Goal: Information Seeking & Learning: Check status

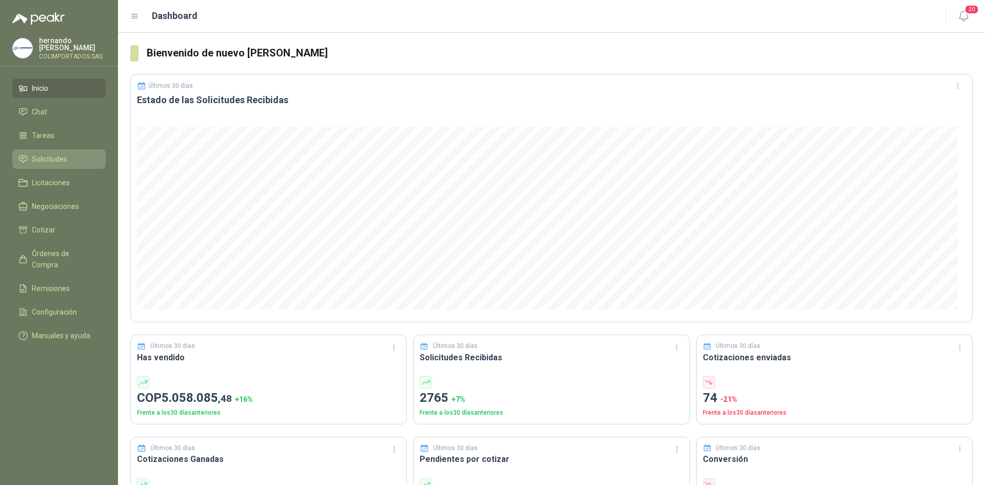
click at [53, 155] on span "Solicitudes" at bounding box center [49, 158] width 35 height 11
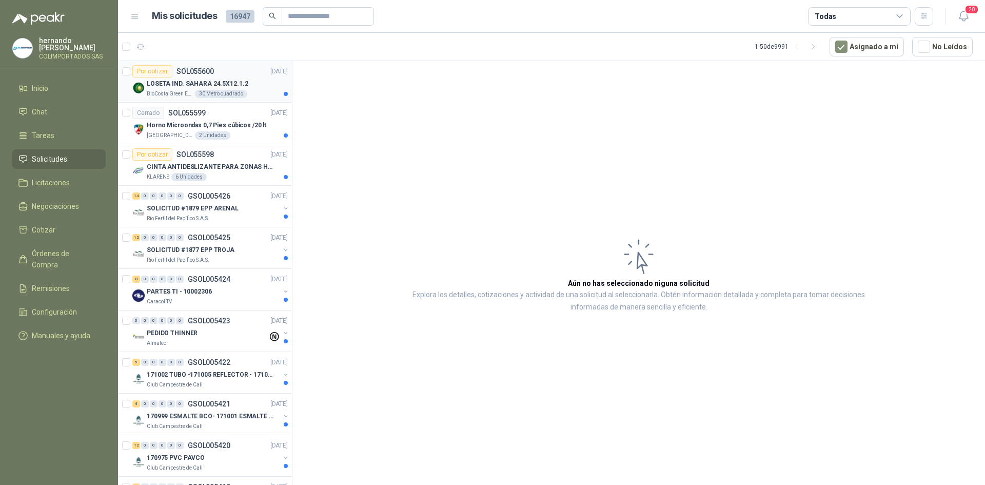
click at [186, 88] on p "LOSETA IND. SAHARA 24.5X12.1.2" at bounding box center [197, 84] width 101 height 10
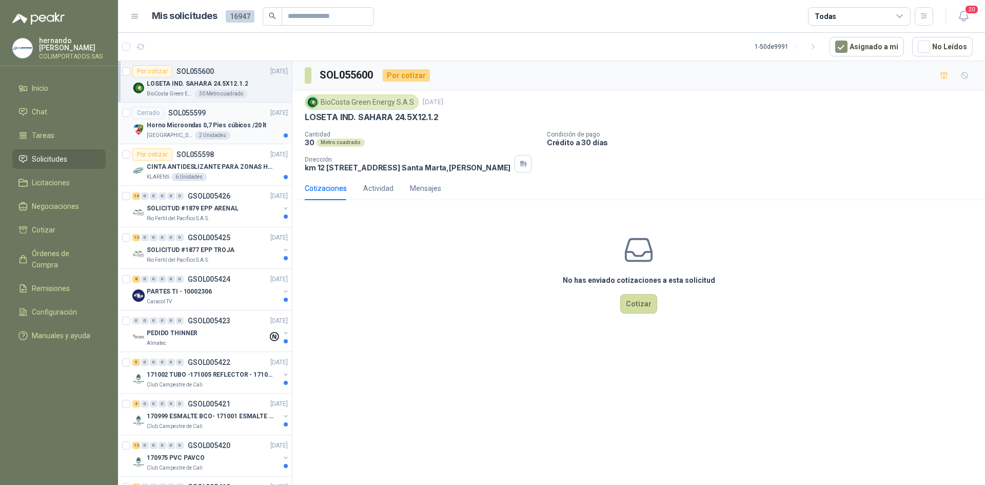
click at [177, 119] on div "Cerrado SOL055599" at bounding box center [168, 113] width 73 height 12
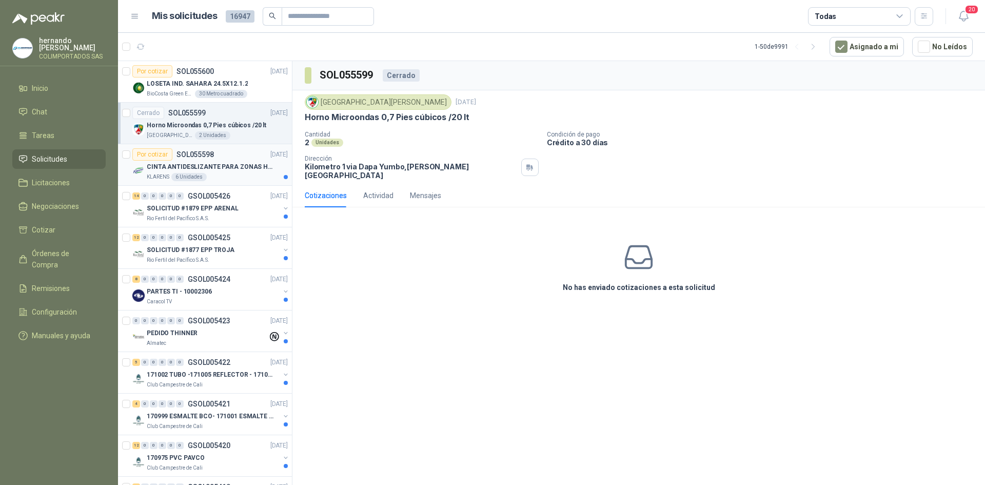
click at [169, 166] on p "CINTA ANTIDESLIZANTE PARA ZONAS HUMEDAS" at bounding box center [211, 167] width 128 height 10
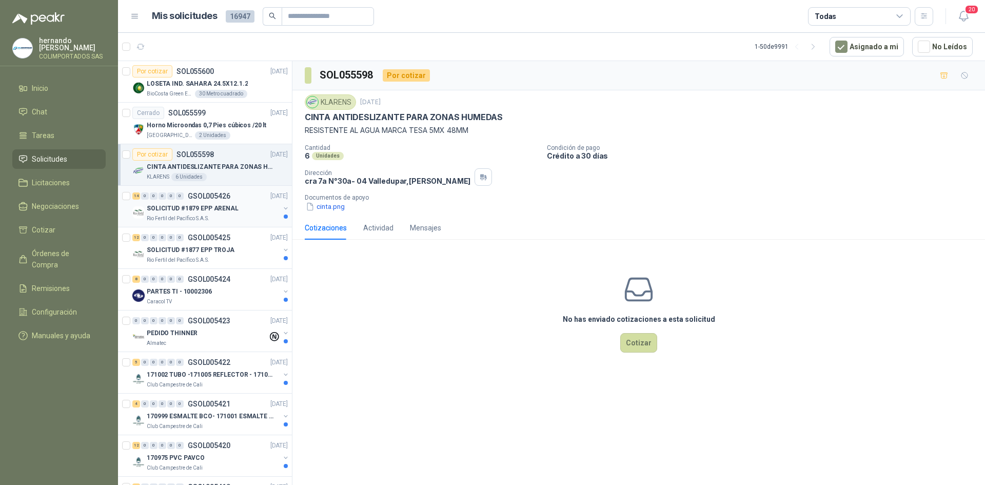
click at [196, 210] on p "SOLICITUD #1879 EPP ARENAL" at bounding box center [193, 209] width 92 height 10
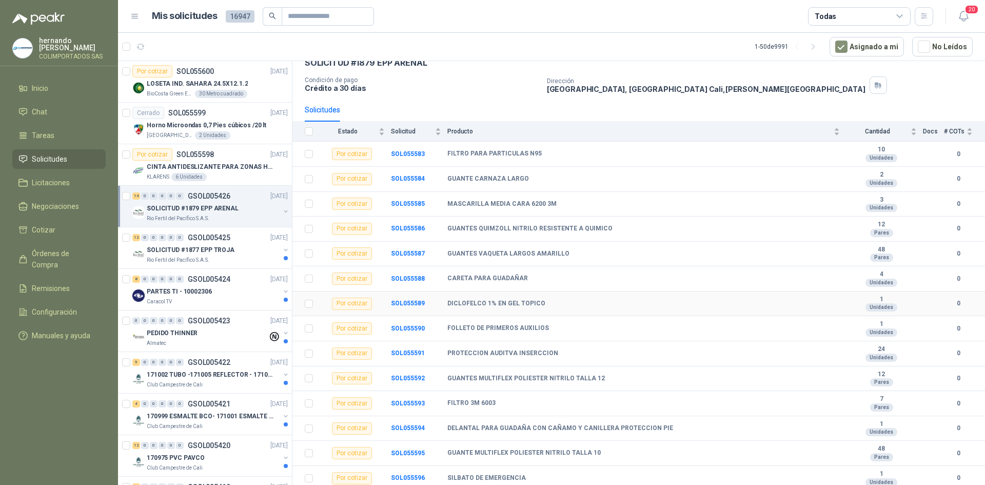
scroll to position [59, 0]
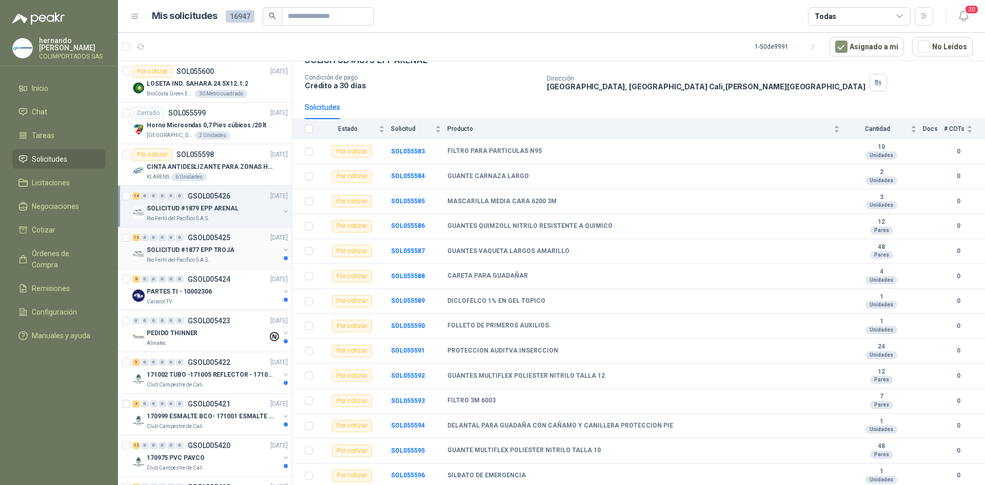
click at [193, 249] on p "SOLICITUD #1877 EPP TROJA" at bounding box center [191, 250] width 88 height 10
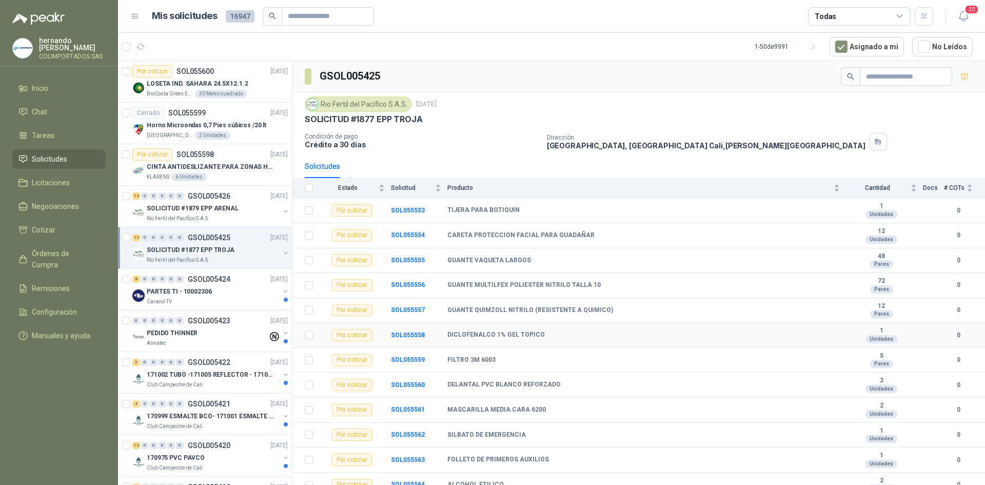
scroll to position [9, 0]
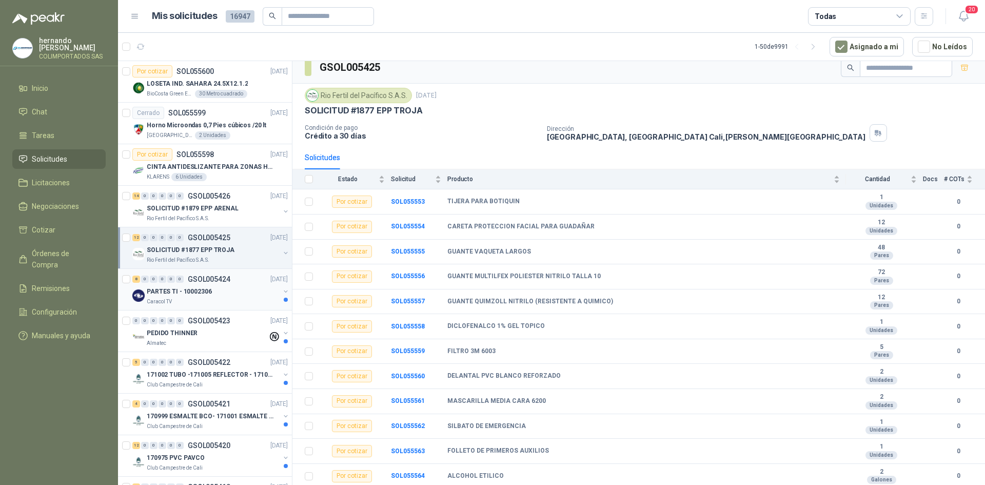
click at [205, 295] on p "PARTES TI - 10002306" at bounding box center [179, 292] width 65 height 10
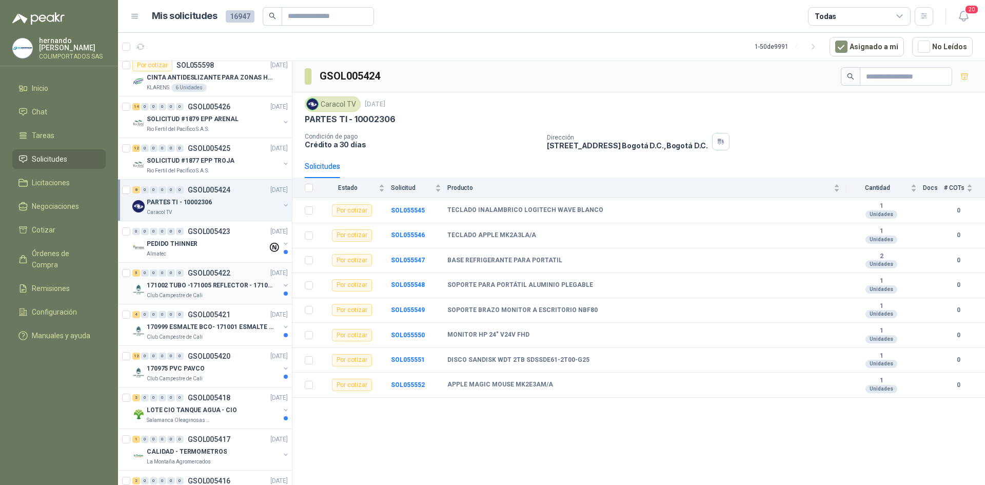
scroll to position [103, 0]
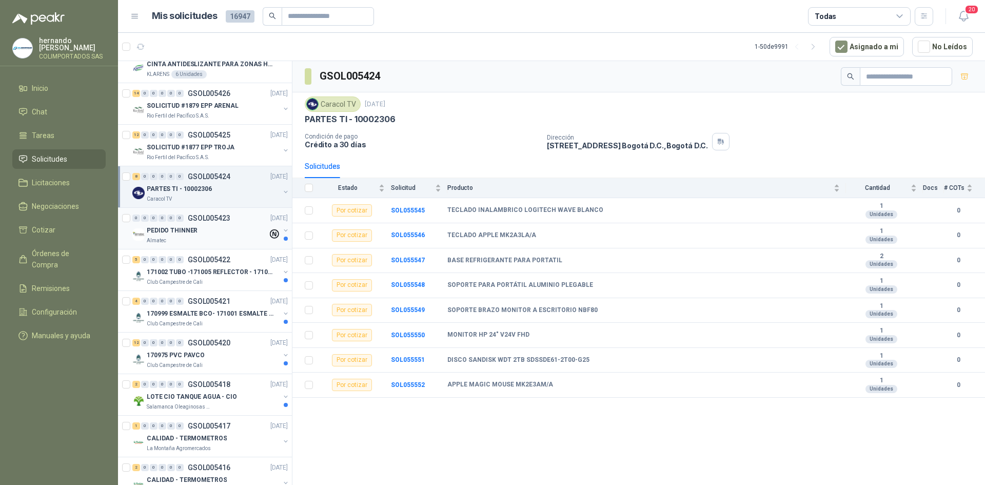
click at [168, 226] on p "PEDIDO THINNER" at bounding box center [172, 231] width 51 height 10
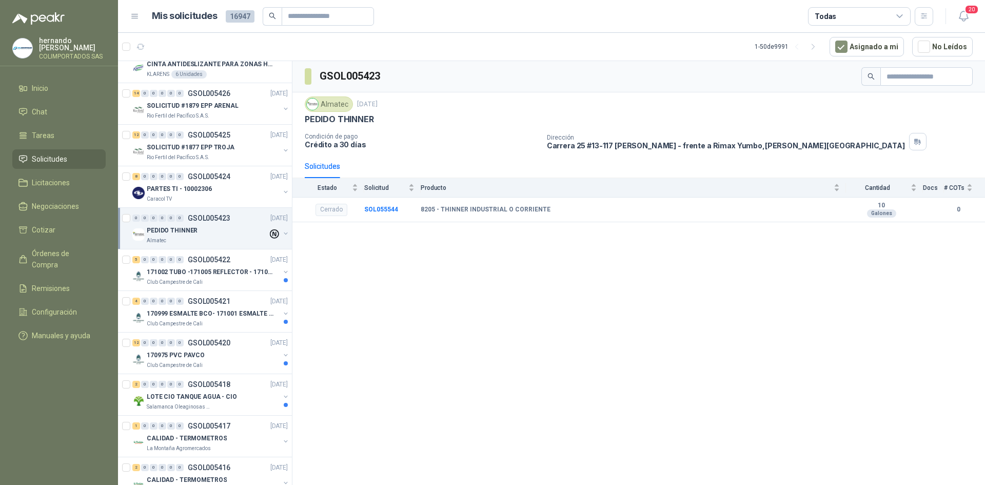
click at [282, 231] on button "button" at bounding box center [286, 233] width 8 height 8
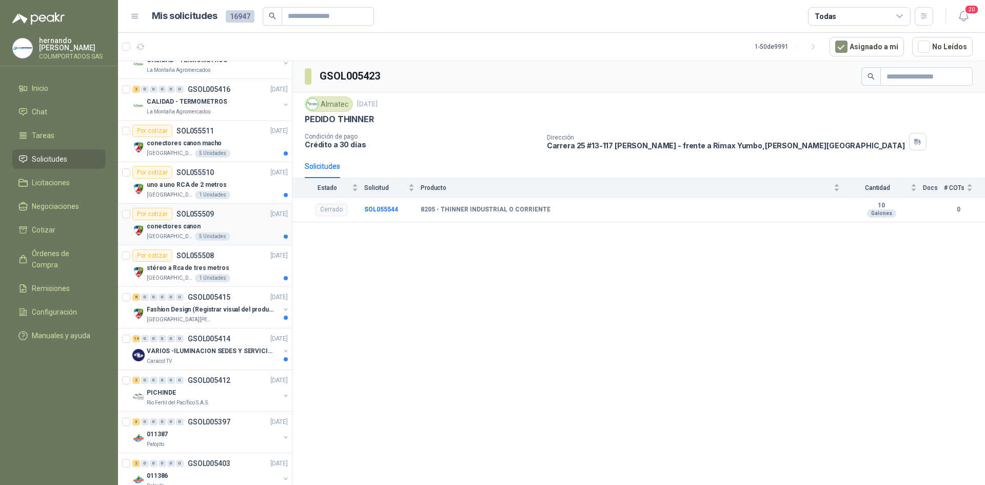
scroll to position [513, 0]
